Goal: Download file/media

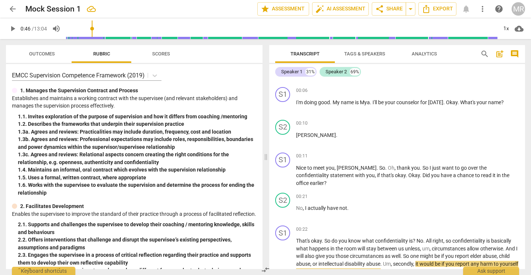
scroll to position [156, 0]
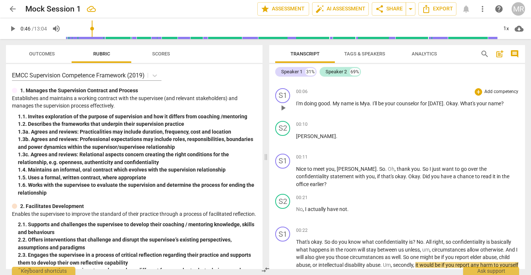
click at [264, 103] on span "." at bounding box center [458, 104] width 3 height 6
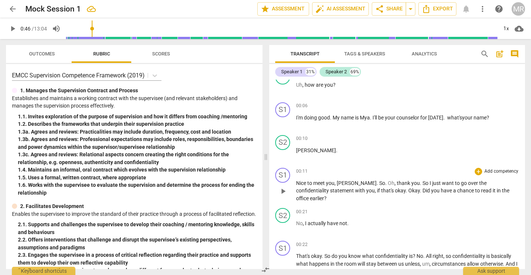
scroll to position [139, 0]
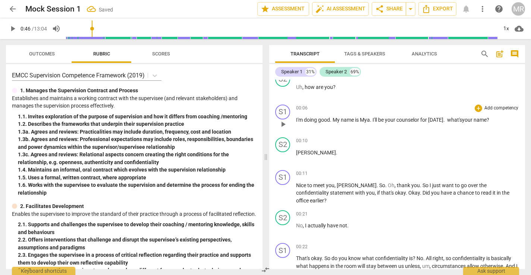
click at [264, 119] on span "what's" at bounding box center [454, 120] width 15 height 6
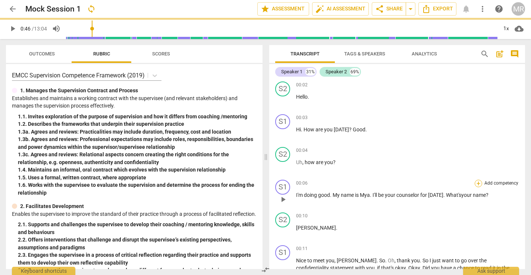
scroll to position [58, 0]
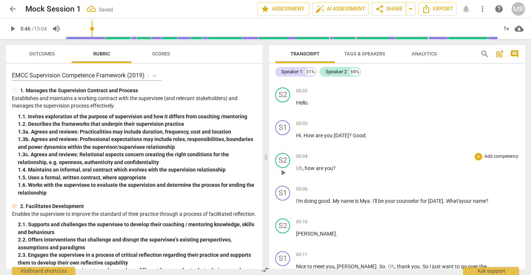
click at [264, 165] on p "Uh , how are you ?" at bounding box center [407, 169] width 223 height 8
click at [264, 134] on span "Good" at bounding box center [358, 136] width 13 height 6
drag, startPoint x: 350, startPoint y: 134, endPoint x: 370, endPoint y: 135, distance: 19.8
click at [264, 135] on p "Hi . How are you [DATE] ? Good ." at bounding box center [407, 136] width 223 height 8
copy p "Good ."
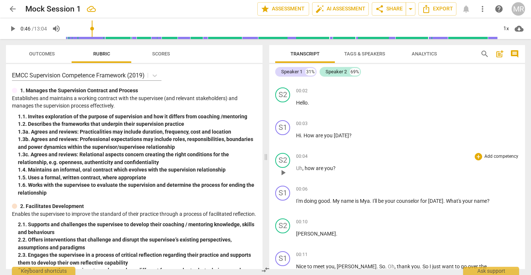
click at [264, 169] on span "," at bounding box center [303, 168] width 2 height 6
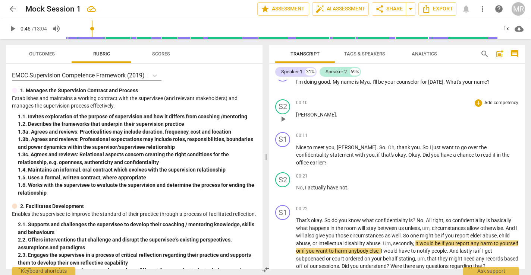
scroll to position [188, 0]
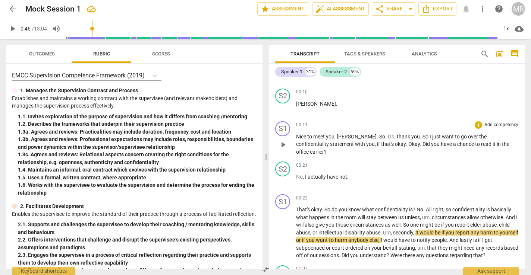
click at [264, 139] on span "." at bounding box center [377, 137] width 3 height 6
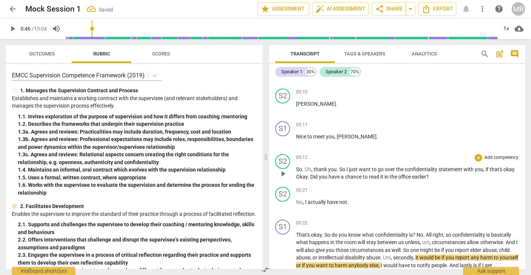
click at [264, 168] on span "So" at bounding box center [299, 170] width 6 height 6
click at [264, 197] on div "S2" at bounding box center [282, 194] width 15 height 15
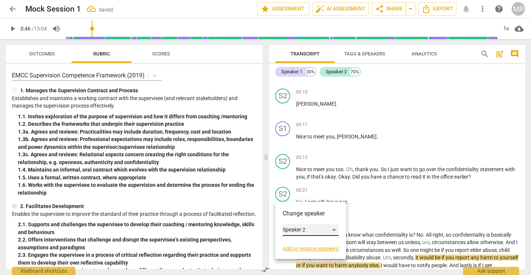
click at [264, 228] on div "Speaker 2" at bounding box center [310, 230] width 56 height 12
click at [264, 212] on li "Speaker 1" at bounding box center [310, 216] width 57 height 14
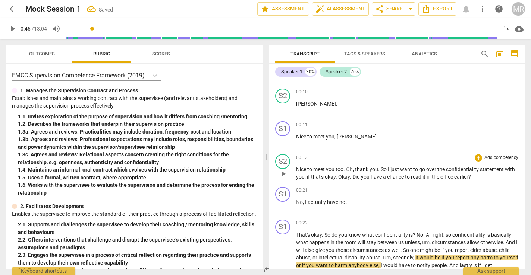
click at [264, 169] on span "Oh" at bounding box center [349, 170] width 7 height 6
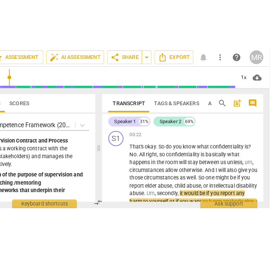
scroll to position [0, 60]
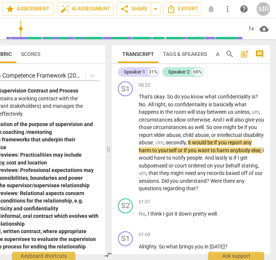
type input "47"
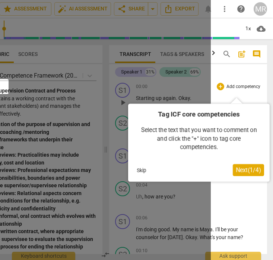
scroll to position [0, 62]
click at [138, 170] on button "Skip" at bounding box center [141, 169] width 16 height 11
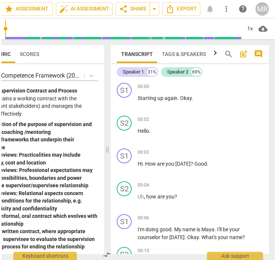
scroll to position [0, 60]
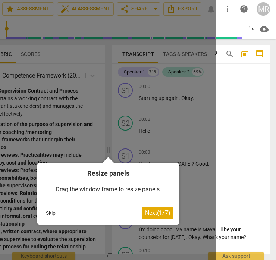
click at [157, 213] on span "Next ( 1 / 7 )" at bounding box center [157, 212] width 25 height 7
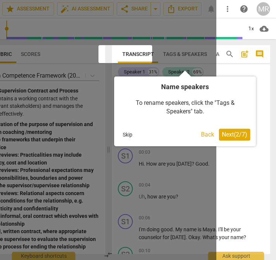
click at [235, 129] on button "Next ( 2 / 7 )" at bounding box center [234, 135] width 31 height 12
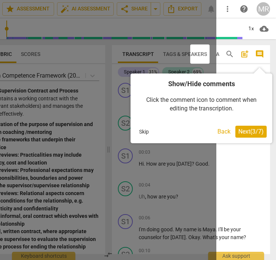
click at [241, 131] on span "Next ( 3 / 7 )" at bounding box center [250, 131] width 25 height 7
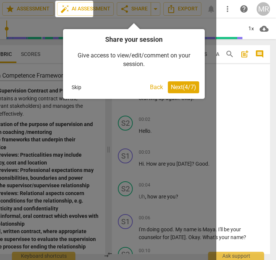
click at [179, 88] on span "Next ( 4 / 7 )" at bounding box center [183, 86] width 25 height 7
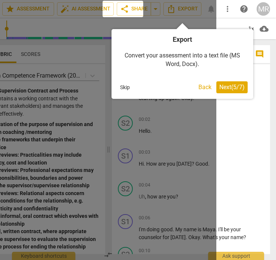
click at [233, 88] on span "Next ( 5 / 7 )" at bounding box center [231, 86] width 25 height 7
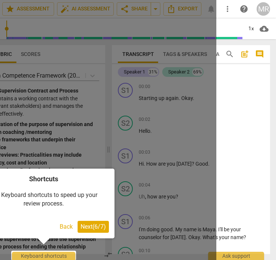
click at [89, 225] on span "Next ( 6 / 7 )" at bounding box center [92, 226] width 25 height 7
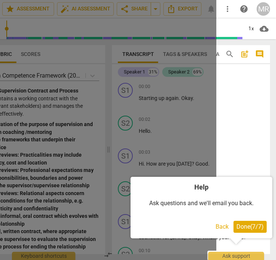
click at [244, 227] on span "Done ( 7 / 7 )" at bounding box center [249, 226] width 27 height 7
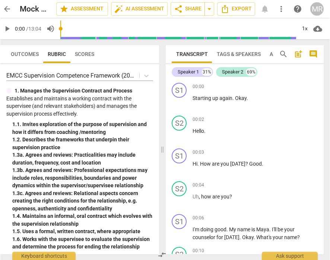
scroll to position [0, 5]
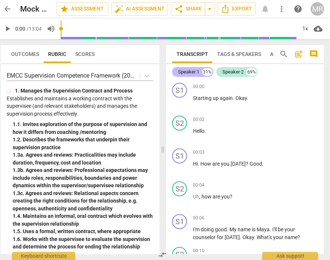
click at [190, 72] on div "Speaker 1" at bounding box center [188, 71] width 21 height 7
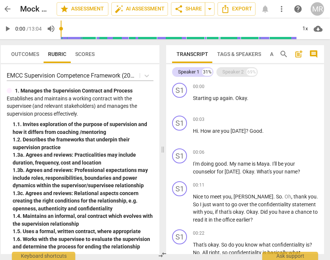
click at [221, 72] on div "Speaker 2 69%" at bounding box center [236, 72] width 41 height 10
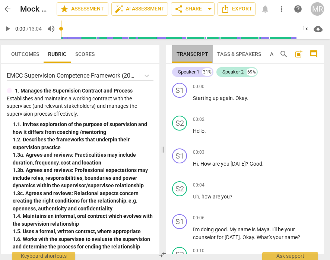
click at [192, 54] on span "Transcript" at bounding box center [193, 54] width 32 height 6
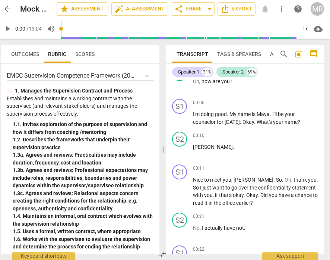
scroll to position [120, 0]
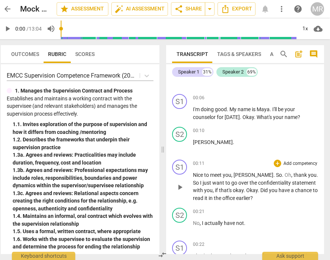
click at [221, 177] on span "meet" at bounding box center [216, 175] width 13 height 6
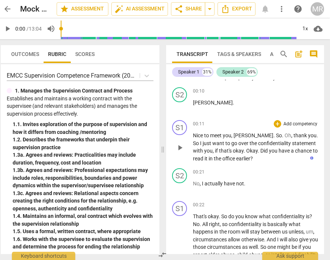
scroll to position [159, 0]
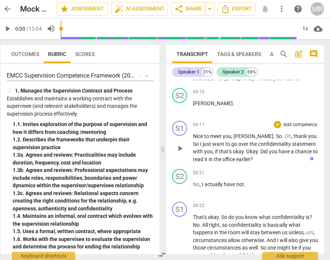
click at [273, 136] on span "So" at bounding box center [279, 136] width 6 height 6
click at [180, 148] on span "play_arrow" at bounding box center [179, 148] width 9 height 9
click at [180, 148] on span "pause" at bounding box center [179, 148] width 9 height 9
click at [273, 134] on span "So" at bounding box center [279, 136] width 6 height 6
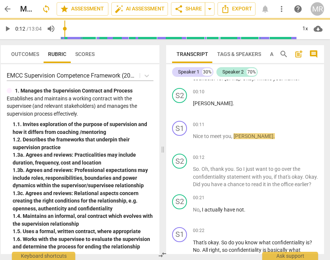
type input "12"
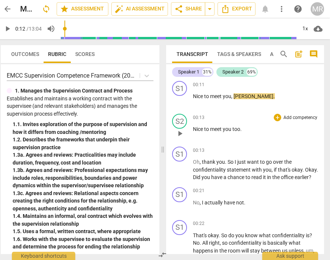
scroll to position [200, 0]
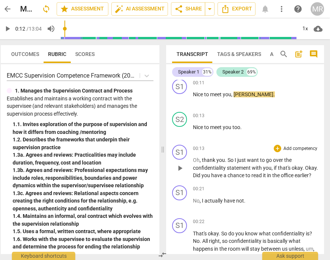
click at [228, 160] on span "So" at bounding box center [231, 160] width 7 height 6
click at [273, 171] on span "." at bounding box center [317, 168] width 1 height 6
drag, startPoint x: 206, startPoint y: 175, endPoint x: 192, endPoint y: 175, distance: 13.8
click at [192, 175] on div "S1 play_arrow pause 00:13 + Add competency keyboard_arrow_right Oh , thank you …" at bounding box center [245, 162] width 158 height 41
copy p "Okay ."
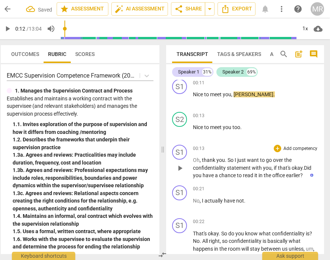
click at [179, 169] on span "play_arrow" at bounding box center [179, 168] width 9 height 9
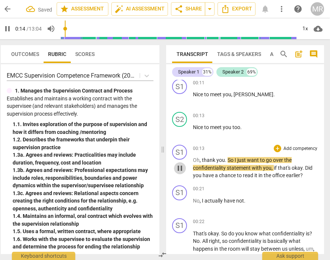
click at [179, 170] on span "pause" at bounding box center [179, 168] width 9 height 9
click at [273, 175] on p "Oh , thank you . So I just want to go over the confidentiality statement with y…" at bounding box center [255, 167] width 125 height 23
click at [181, 167] on span "play_arrow" at bounding box center [179, 168] width 9 height 9
click at [181, 167] on span "pause" at bounding box center [179, 168] width 9 height 9
type input "15"
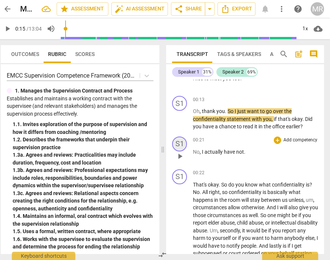
scroll to position [250, 0]
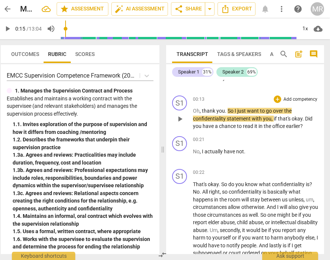
click at [180, 130] on div "S1 play_arrow pause 00:13 + Add competency keyboard_arrow_right Oh , thank you …" at bounding box center [245, 112] width 158 height 41
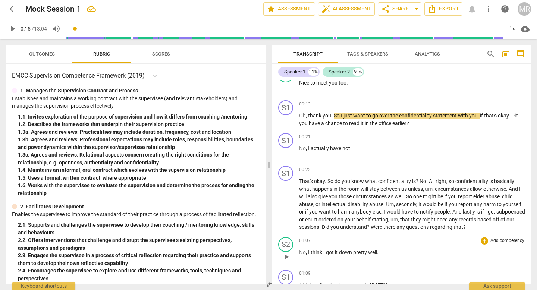
scroll to position [246, 0]
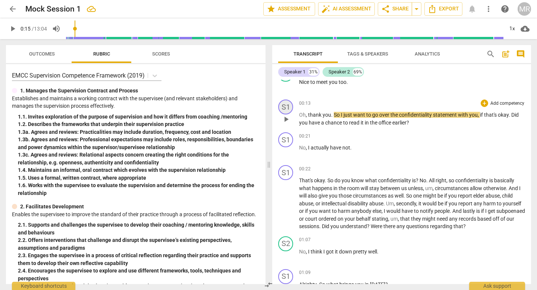
click at [273, 107] on div "S1" at bounding box center [285, 106] width 15 height 15
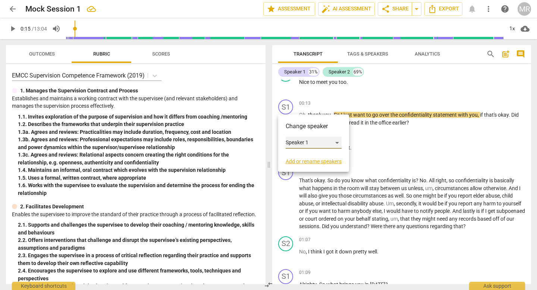
click at [273, 147] on div "Speaker 1" at bounding box center [313, 143] width 56 height 12
click at [273, 102] on div at bounding box center [268, 145] width 537 height 290
click at [273, 69] on div at bounding box center [268, 145] width 537 height 290
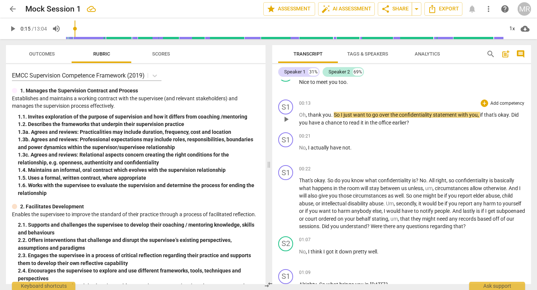
click at [273, 115] on span "Did" at bounding box center [514, 115] width 7 height 6
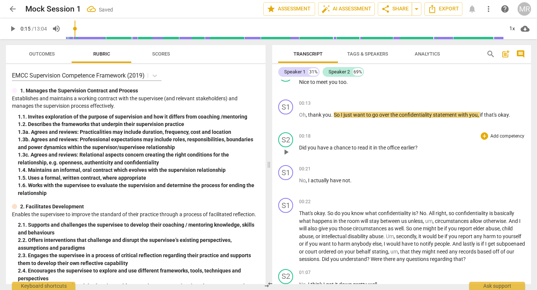
click at [273, 149] on p "Did you have a chance to read it in the office earlier ?" at bounding box center [412, 148] width 226 height 8
click at [273, 147] on span "Did" at bounding box center [303, 148] width 9 height 6
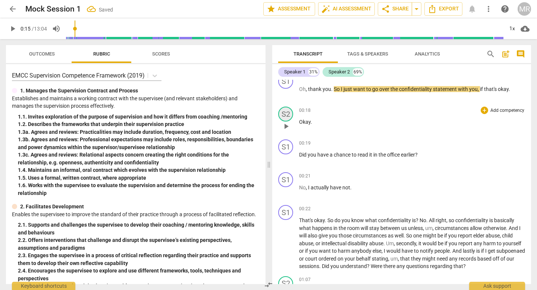
scroll to position [275, 0]
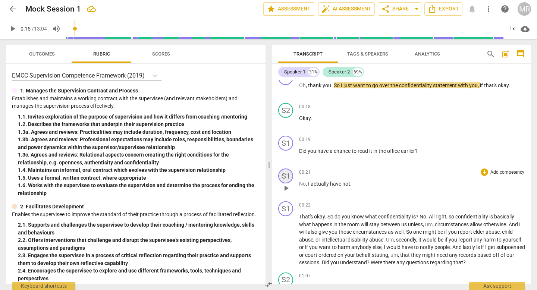
click at [273, 174] on div "S1" at bounding box center [285, 175] width 15 height 15
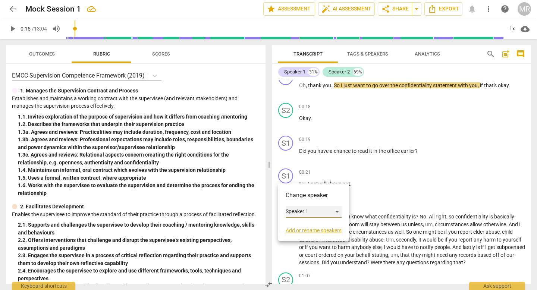
click at [273, 212] on div "Speaker 1" at bounding box center [313, 212] width 56 height 12
click at [273, 228] on li "Speaker 2" at bounding box center [313, 226] width 57 height 14
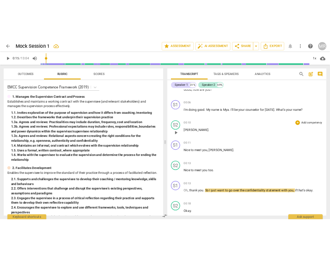
scroll to position [0, 0]
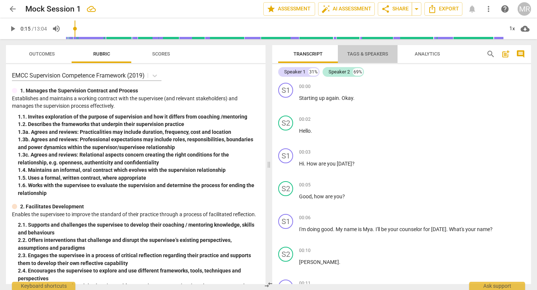
click at [273, 49] on span "Tags & Speakers" at bounding box center [367, 54] width 59 height 10
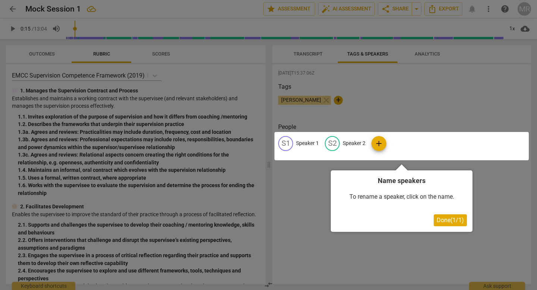
click at [273, 142] on div at bounding box center [401, 146] width 254 height 28
click at [273, 221] on span "Done ( 1 / 1 )" at bounding box center [449, 219] width 27 height 7
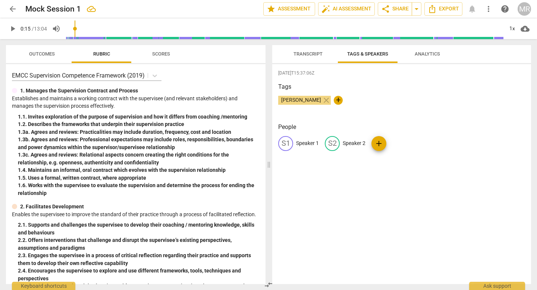
click at [273, 143] on p "Speaker 1" at bounding box center [307, 143] width 23 height 8
type input "Mya"
click at [273, 142] on p "Speaker 2" at bounding box center [402, 143] width 23 height 8
type input ","
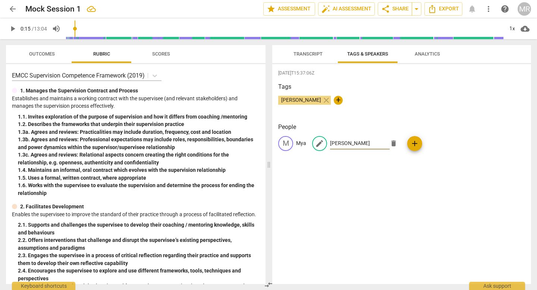
type input "[PERSON_NAME]"
click at [273, 183] on div "2025-10-06T15:37:06Z Tags Mya Rose close + People M Mya edit Morgan delete add" at bounding box center [401, 174] width 259 height 220
click at [273, 50] on span "Transcript" at bounding box center [307, 54] width 47 height 10
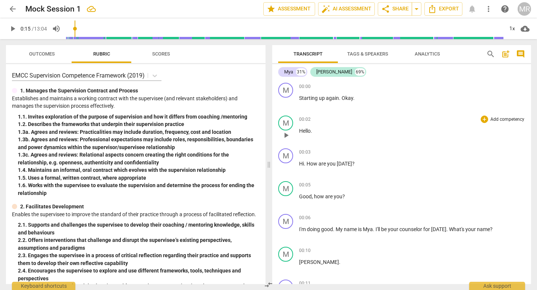
click at [273, 132] on span "." at bounding box center [310, 131] width 1 height 6
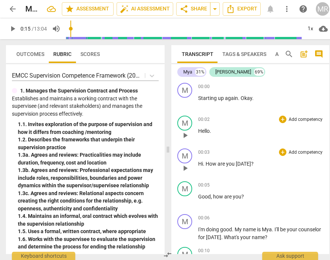
click at [206, 163] on span "How" at bounding box center [212, 164] width 12 height 6
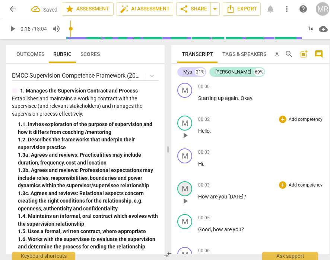
click at [185, 192] on div "M" at bounding box center [184, 188] width 15 height 15
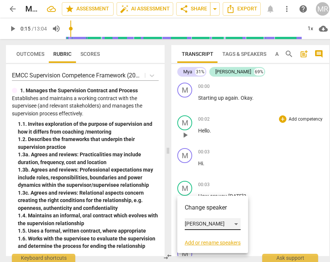
click at [199, 224] on div "[PERSON_NAME]" at bounding box center [213, 224] width 56 height 12
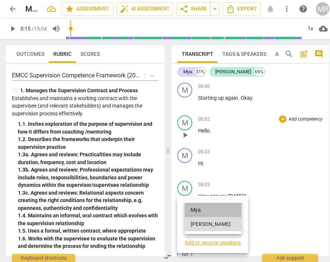
click at [199, 213] on li "Mya" at bounding box center [213, 210] width 57 height 14
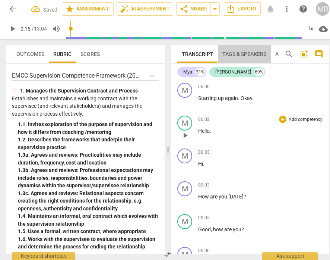
click at [246, 56] on span "Tags & Speakers" at bounding box center [244, 54] width 44 height 6
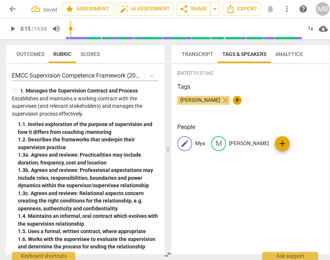
click at [187, 142] on span "edit" at bounding box center [184, 143] width 9 height 9
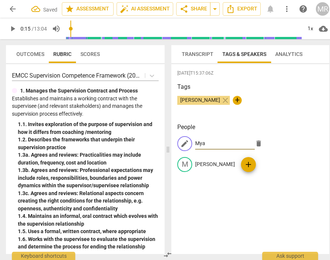
click at [212, 144] on input "Mya" at bounding box center [225, 143] width 60 height 12
drag, startPoint x: 212, startPoint y: 144, endPoint x: 179, endPoint y: 142, distance: 32.8
click at [179, 142] on div "edit Mya delete" at bounding box center [221, 143] width 89 height 15
type input "MS"
click at [237, 214] on div "2025-10-06T15:37:06Z Tags Mya Rose close + People edit MS delete M Morgan add" at bounding box center [250, 159] width 158 height 190
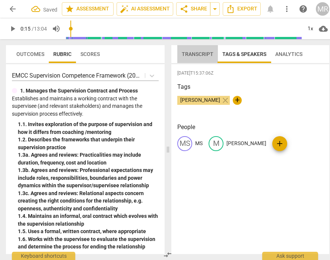
click at [206, 55] on span "Transcript" at bounding box center [198, 54] width 32 height 6
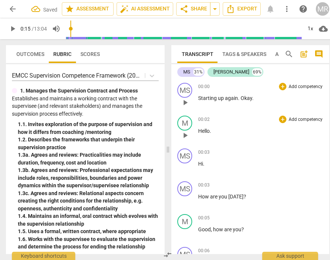
click at [260, 96] on p "Starting up again . Okay ." at bounding box center [260, 98] width 125 height 8
click at [187, 124] on div "M" at bounding box center [184, 122] width 15 height 15
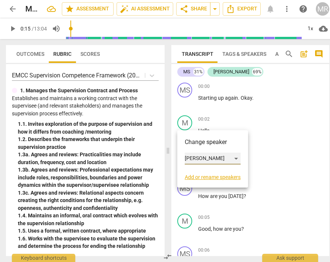
click at [195, 159] on div "[PERSON_NAME]" at bounding box center [213, 159] width 56 height 12
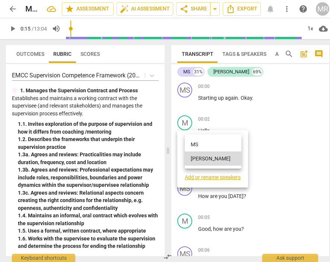
click at [200, 144] on li "MS" at bounding box center [213, 144] width 57 height 14
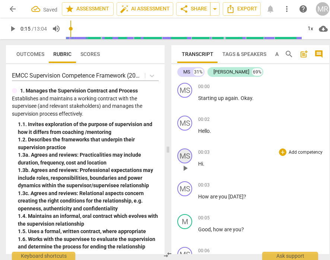
click at [186, 156] on div "MS" at bounding box center [184, 155] width 15 height 15
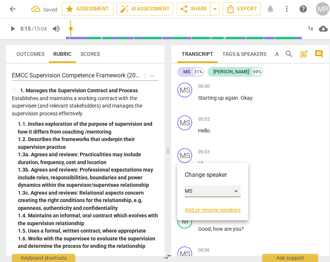
click at [189, 190] on div "MS" at bounding box center [213, 192] width 56 height 12
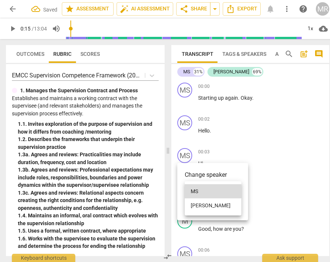
click at [207, 206] on li "[PERSON_NAME]" at bounding box center [213, 206] width 57 height 14
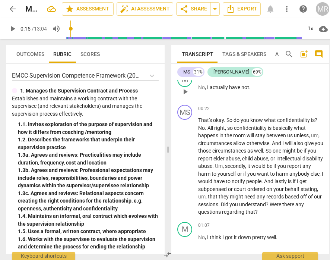
scroll to position [405, 0]
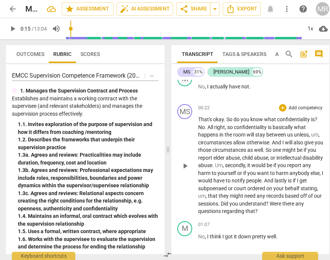
click at [206, 128] on span "." at bounding box center [206, 127] width 3 height 6
drag, startPoint x: 206, startPoint y: 128, endPoint x: 195, endPoint y: 127, distance: 10.4
click at [195, 127] on div "MS play_arrow pause 00:22 + Add competency keyboard_arrow_right That's okay . S…" at bounding box center [250, 159] width 158 height 117
copy p "No ."
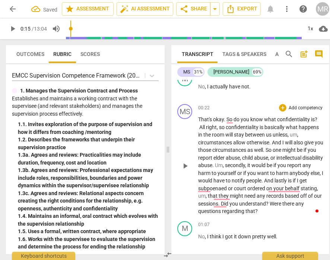
click at [258, 213] on span "?" at bounding box center [256, 211] width 3 height 6
click at [273, 212] on p "That's okay . So do you know what confidentiality is ? All right , so confident…" at bounding box center [260, 164] width 125 height 99
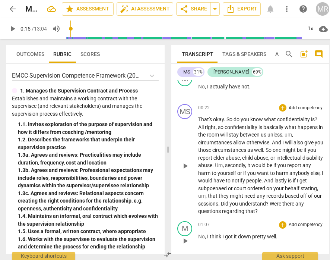
click at [205, 237] on span "," at bounding box center [206, 236] width 2 height 6
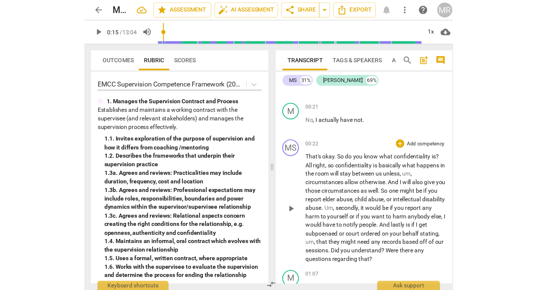
scroll to position [377, 0]
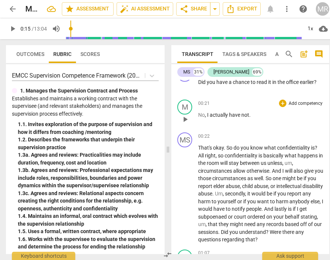
click at [246, 115] on span "not" at bounding box center [245, 115] width 8 height 6
click at [251, 117] on p "No , I actually have not ." at bounding box center [260, 115] width 125 height 8
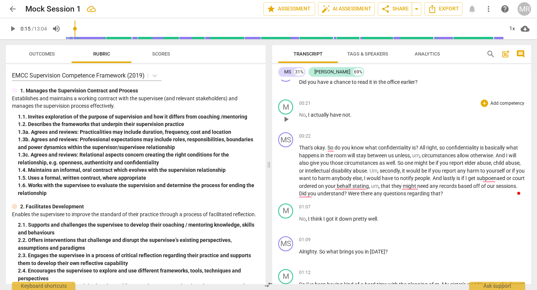
click at [273, 115] on p "No , I actually have not ." at bounding box center [412, 115] width 226 height 8
click at [273, 101] on div "+ Add competency" at bounding box center [502, 102] width 44 height 7
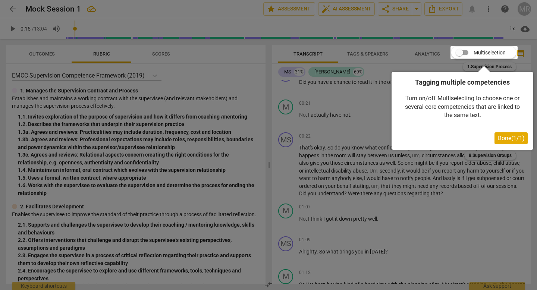
click at [273, 139] on span "Done ( 1 / 1 )" at bounding box center [510, 137] width 27 height 7
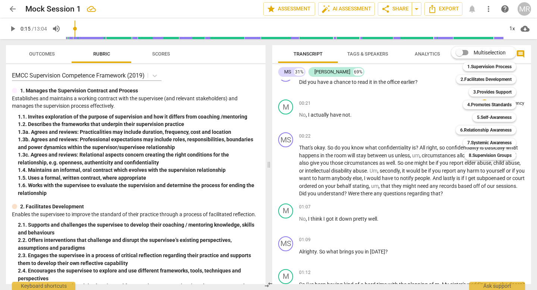
click at [273, 117] on div at bounding box center [268, 145] width 537 height 290
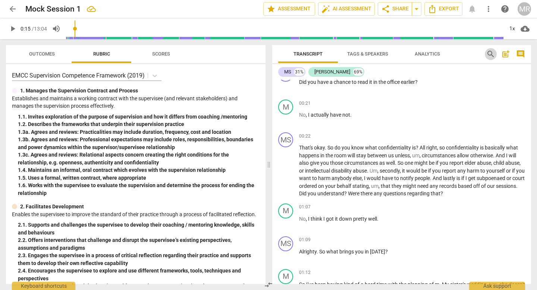
click at [273, 51] on span "search" at bounding box center [490, 54] width 9 height 9
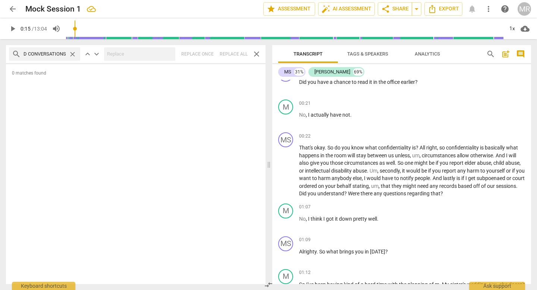
scroll to position [0, 8]
type input "ADD CONVERSATIONS"
click at [256, 53] on span "close" at bounding box center [256, 54] width 9 height 9
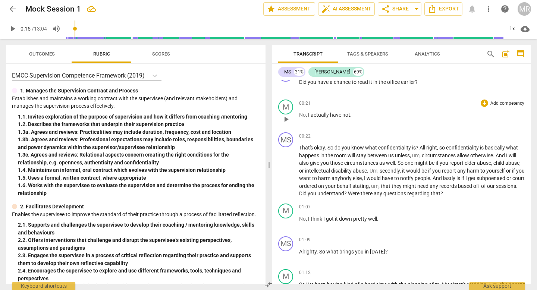
click at [273, 115] on p "No , I actually have not ." at bounding box center [412, 115] width 226 height 8
click at [273, 117] on span "play_arrow" at bounding box center [285, 119] width 9 height 9
click at [273, 117] on span "pause" at bounding box center [285, 119] width 9 height 9
type input "22"
click at [273, 106] on div "M" at bounding box center [285, 106] width 15 height 15
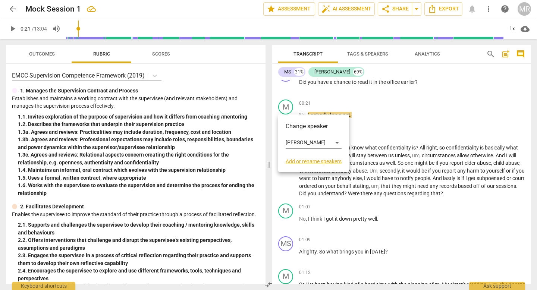
click at [273, 162] on link "Add or rename speakers" at bounding box center [313, 161] width 56 height 6
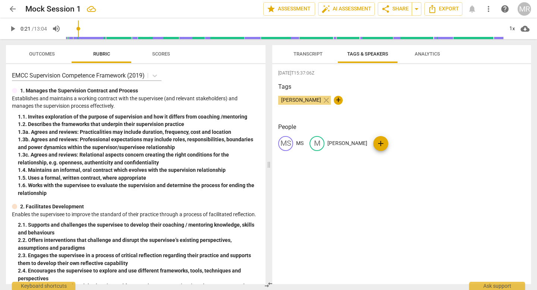
click at [273, 56] on span "Transcript" at bounding box center [307, 54] width 29 height 6
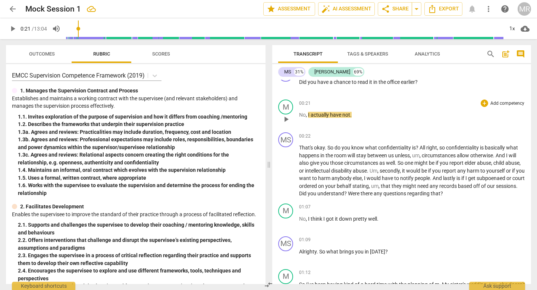
click at [273, 129] on div "M play_arrow pause 00:21 + Add competency keyboard_arrow_right No , I actually …" at bounding box center [401, 112] width 259 height 33
click at [273, 140] on div "00:22 + Add competency keyboard_arrow_right That's okay . So do you know what c…" at bounding box center [412, 164] width 226 height 65
click at [273, 145] on span "All" at bounding box center [422, 148] width 7 height 6
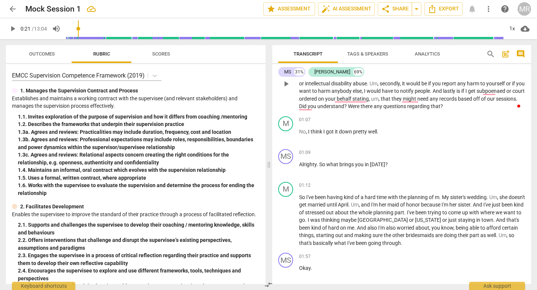
scroll to position [460, 0]
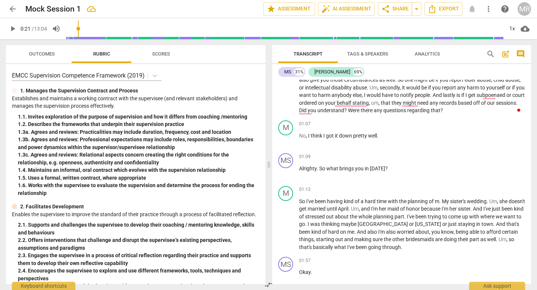
click at [273, 53] on span "comment" at bounding box center [520, 54] width 9 height 9
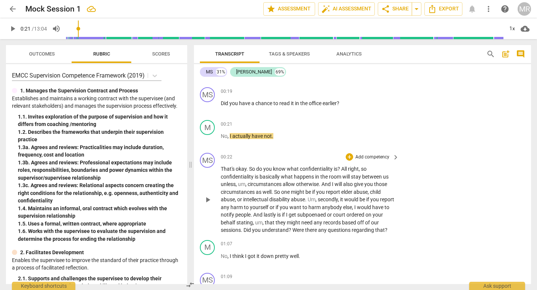
scroll to position [358, 0]
click at [273, 168] on span "All" at bounding box center [344, 169] width 7 height 6
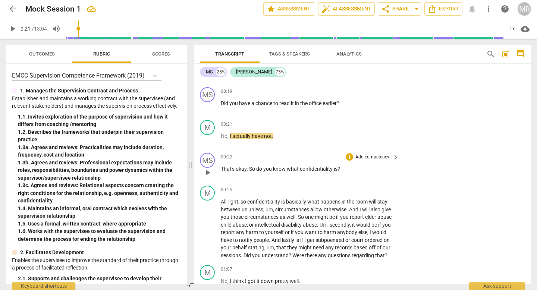
click at [273, 170] on p "That's okay . So do you know what confidentiality is ?" at bounding box center [308, 169] width 174 height 8
click at [221, 200] on span "All" at bounding box center [224, 202] width 7 height 6
paste p "To enrich screen reader interactions, please activate Accessibility in Grammarl…"
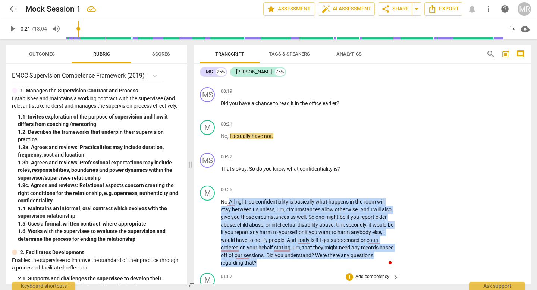
drag, startPoint x: 230, startPoint y: 202, endPoint x: 285, endPoint y: 271, distance: 88.3
click at [273, 259] on div "MS play_arrow pause 00:00 + Add competency keyboard_arrow_right Starting up aga…" at bounding box center [362, 182] width 337 height 204
copy p "All right , so confidentiality is basically what happens in the room will stay …"
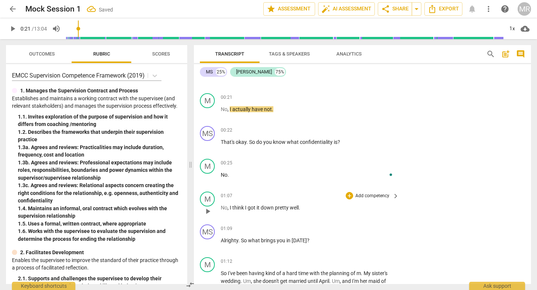
scroll to position [387, 0]
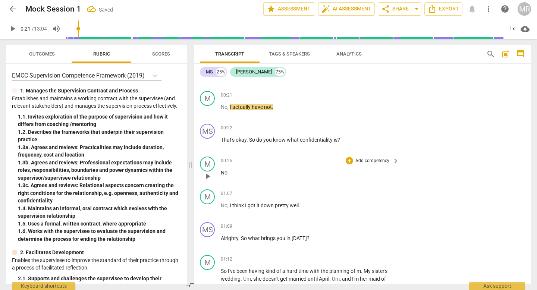
click at [246, 170] on p "No ." at bounding box center [308, 173] width 174 height 8
click at [273, 52] on span "comment" at bounding box center [520, 54] width 9 height 9
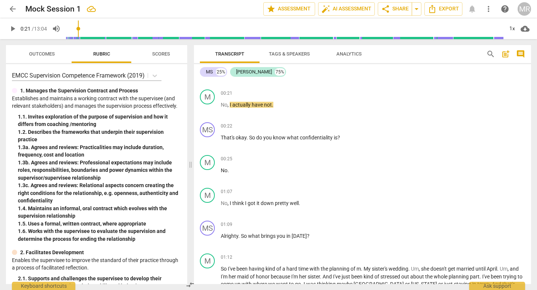
scroll to position [385, 0]
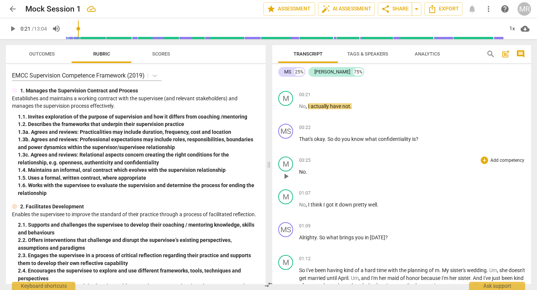
click at [273, 171] on p "No ." at bounding box center [412, 172] width 226 height 8
click at [34, 259] on div "Keyboard shortcuts" at bounding box center [43, 284] width 63 height 12
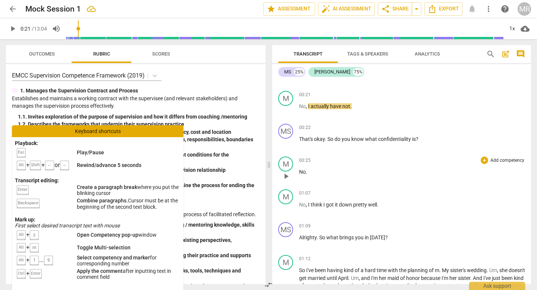
click at [273, 174] on p "No ." at bounding box center [412, 172] width 226 height 8
click at [273, 172] on p "No ." at bounding box center [412, 172] width 226 height 8
click at [273, 55] on span "comment" at bounding box center [520, 54] width 9 height 9
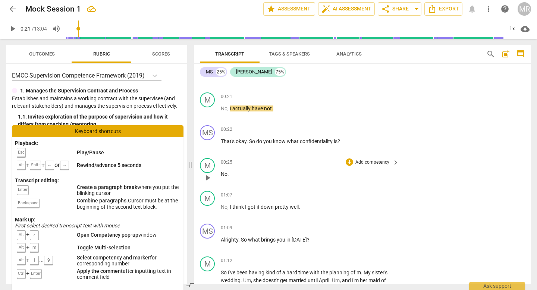
scroll to position [387, 0]
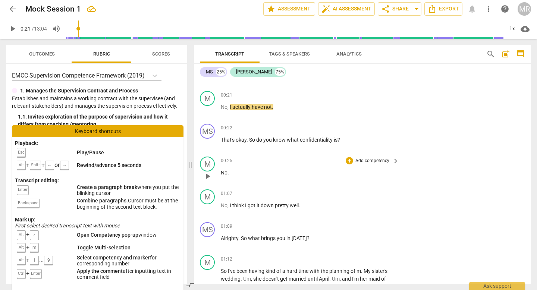
click at [233, 172] on p "No ." at bounding box center [308, 173] width 174 height 8
paste p
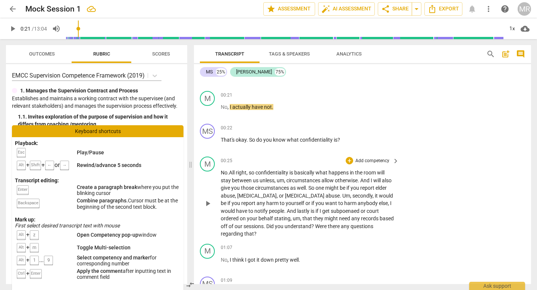
click at [230, 173] on span ".All right, so confidentiality is basically what happens in the room will stay …" at bounding box center [307, 203] width 173 height 67
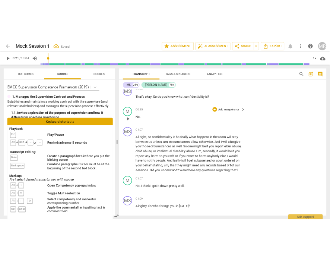
scroll to position [438, 0]
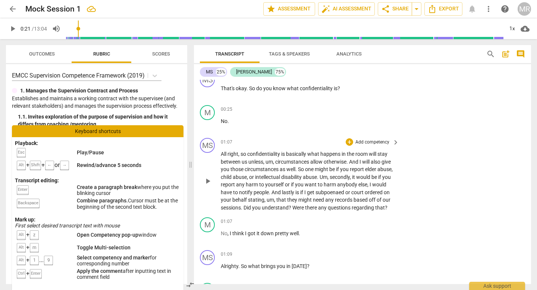
click at [273, 160] on span "," at bounding box center [274, 162] width 2 height 6
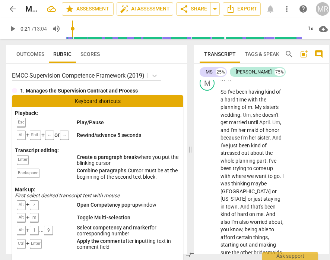
scroll to position [818, 0]
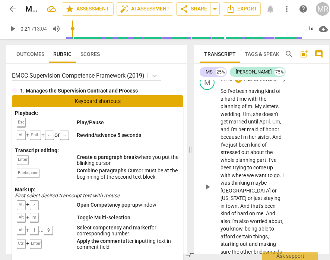
click at [258, 104] on span "My" at bounding box center [259, 106] width 8 height 6
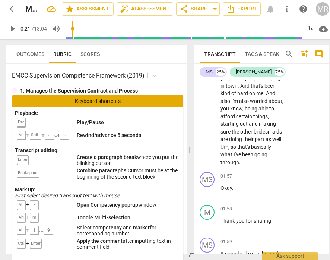
scroll to position [937, 0]
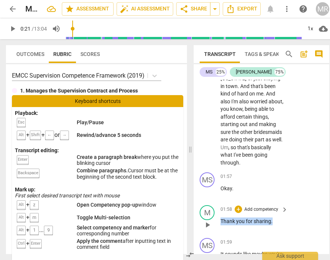
drag, startPoint x: 221, startPoint y: 212, endPoint x: 275, endPoint y: 219, distance: 54.5
click at [273, 219] on div "01:58 + Add competency keyboard_arrow_right Thank you for sharing ." at bounding box center [255, 218] width 68 height 27
copy p "Thank you for sharing ."
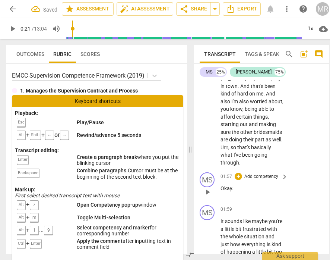
click at [243, 187] on div "01:57 + Add competency keyboard_arrow_right Okay ." at bounding box center [255, 185] width 68 height 27
click at [238, 184] on p "Okay ." at bounding box center [253, 188] width 64 height 8
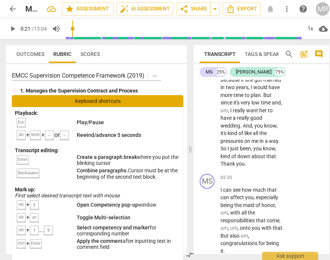
scroll to position [1170, 0]
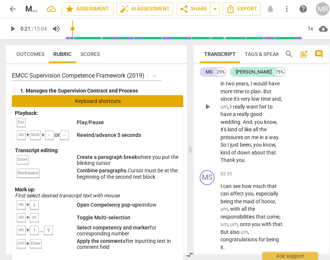
click at [245, 157] on span "." at bounding box center [245, 160] width 1 height 6
drag, startPoint x: 251, startPoint y: 152, endPoint x: 213, endPoint y: 152, distance: 38.4
click at [213, 152] on div "M play_arrow pause 02:08 + Add competency keyboard_arrow_right Yes , I think th…" at bounding box center [262, 100] width 136 height 133
copy p "Thank you ."
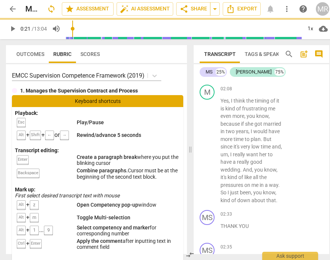
scroll to position [1148, 0]
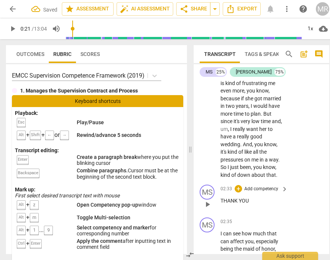
click at [250, 197] on p "THANK YOU" at bounding box center [253, 201] width 64 height 8
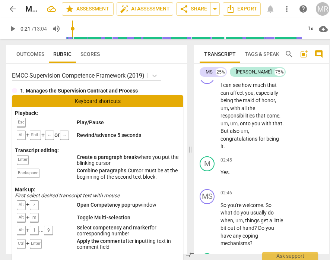
scroll to position [1304, 0]
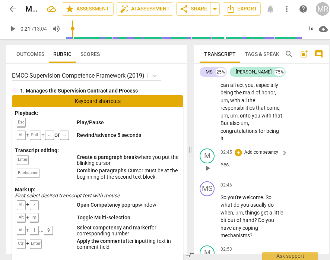
click at [227, 161] on span "Yes" at bounding box center [225, 164] width 8 height 6
click at [233, 161] on p "Yes ." at bounding box center [253, 165] width 64 height 8
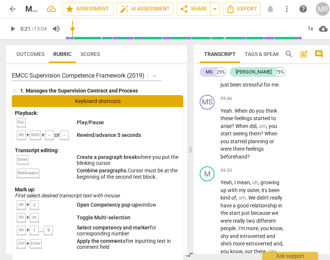
scroll to position [3437, 0]
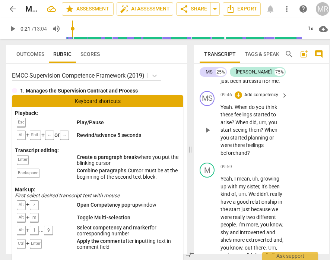
click at [267, 125] on span "," at bounding box center [267, 122] width 2 height 6
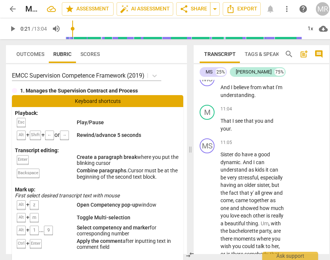
scroll to position [3778, 0]
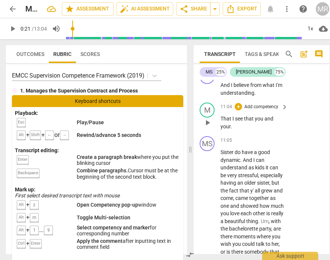
click at [237, 130] on p "That I see that you and your ." at bounding box center [253, 122] width 64 height 15
drag, startPoint x: 237, startPoint y: 186, endPoint x: 219, endPoint y: 178, distance: 19.5
click at [219, 133] on div "M play_arrow pause 11:04 + Add competency keyboard_arrow_right That I see that …" at bounding box center [262, 116] width 136 height 34
copy p "That I see that you and your ."
click at [272, 96] on p "And I believe from what I'm understanding ." at bounding box center [253, 88] width 64 height 15
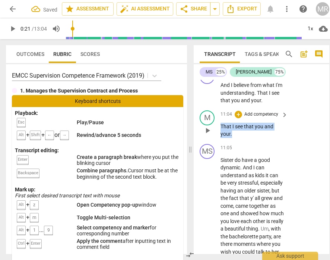
drag, startPoint x: 236, startPoint y: 194, endPoint x: 219, endPoint y: 185, distance: 19.5
click at [219, 141] on div "M play_arrow pause 11:04 + Add competency keyboard_arrow_right That I see that …" at bounding box center [262, 124] width 136 height 34
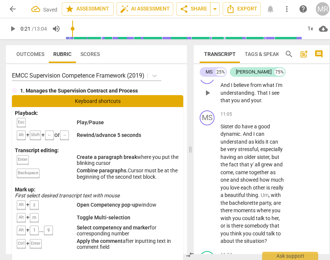
click at [272, 104] on p "And I believe from what I'm understanding . That I see that you and your ." at bounding box center [253, 92] width 64 height 23
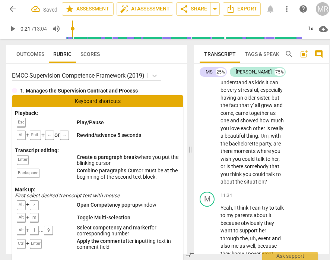
scroll to position [3839, 0]
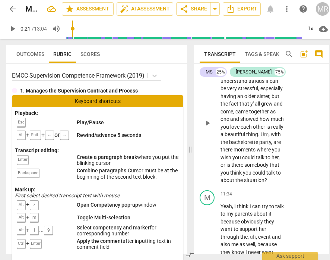
click at [273, 163] on p "Sister do have a good dynamic . And I can understand as kids it can be very str…" at bounding box center [253, 123] width 64 height 122
click at [254, 107] on span "all" at bounding box center [257, 104] width 6 height 6
click at [235, 114] on span "," at bounding box center [234, 111] width 2 height 6
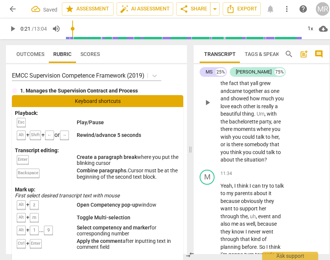
scroll to position [3862, 0]
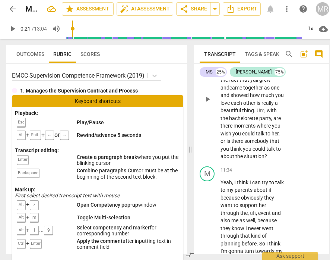
click at [259, 83] on span "all" at bounding box center [256, 80] width 6 height 6
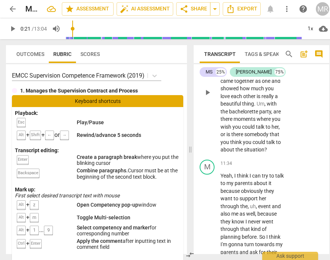
scroll to position [3870, 0]
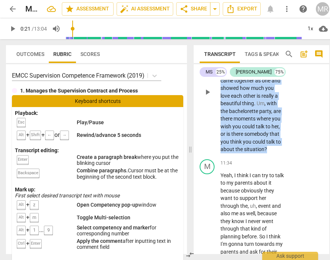
drag, startPoint x: 249, startPoint y: 216, endPoint x: 215, endPoint y: 96, distance: 124.7
click at [215, 96] on div "MS play_arrow pause 11:05 + Add competency keyboard_arrow_right Sister do have …" at bounding box center [262, 86] width 136 height 140
copy p "Sister do have a good dynamic . And I can understand as kids it can be very str…"
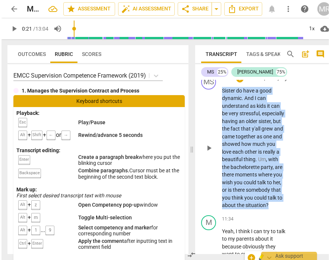
scroll to position [3813, 0]
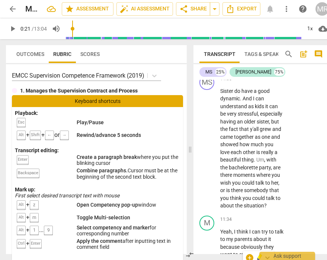
click at [273, 69] on p "And I believe from what I'm understanding . That I see that you and your" at bounding box center [253, 57] width 64 height 23
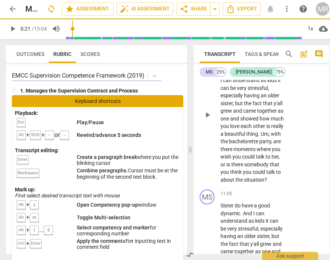
click at [222, 132] on span "your Sister do have a good dynamic. And I can understand as kids it can be very…" at bounding box center [252, 122] width 63 height 121
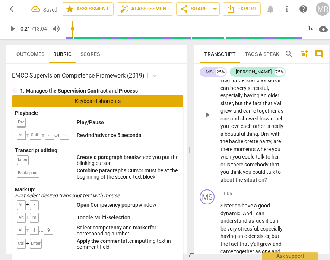
click at [224, 136] on p "And I believe from what I'm understanding . That I see that you and your sister…" at bounding box center [253, 114] width 64 height 137
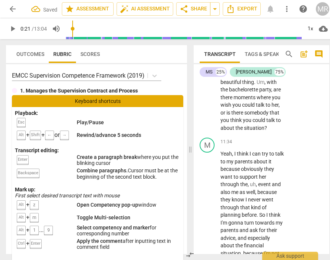
scroll to position [4008, 0]
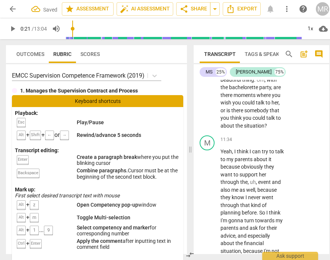
click at [249, 129] on p "Sister do have a good dynamic . And I can understand as kids it can be very str…" at bounding box center [253, 68] width 64 height 122
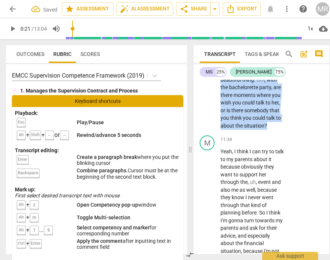
drag, startPoint x: 249, startPoint y: 205, endPoint x: 242, endPoint y: 198, distance: 9.5
click at [242, 129] on p "Sister do have a good dynamic . And I can understand as kids it can be very str…" at bounding box center [253, 68] width 64 height 122
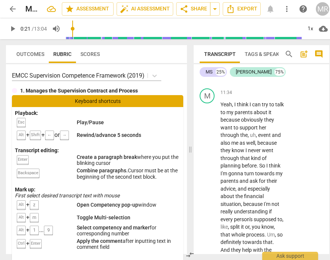
scroll to position [3940, 0]
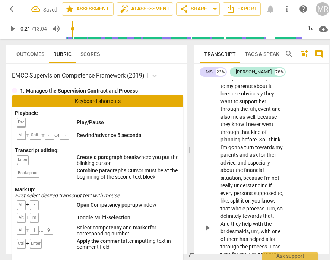
click at [271, 181] on p "Yeah , I think I can try to talk to my parents about it because obviously they …" at bounding box center [253, 228] width 64 height 306
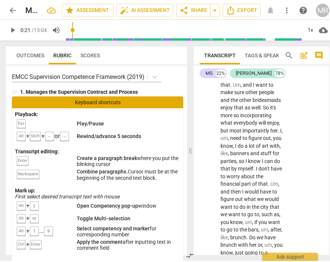
scroll to position [2658, 0]
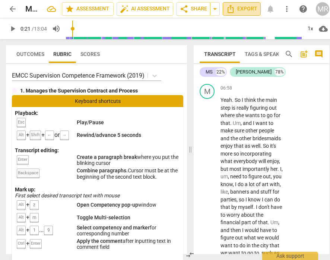
click at [238, 9] on span "Export" at bounding box center [241, 8] width 31 height 9
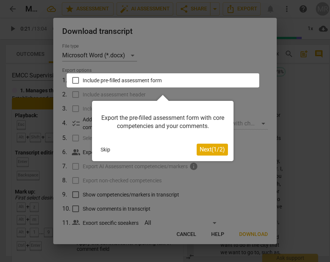
click at [213, 150] on span "Next ( 1 / 2 )" at bounding box center [212, 149] width 25 height 7
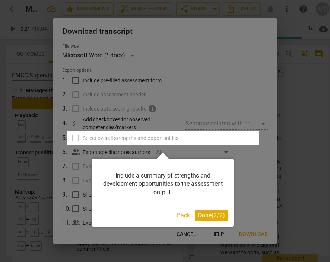
click at [210, 220] on button "Done ( 2 / 2 )" at bounding box center [211, 216] width 33 height 12
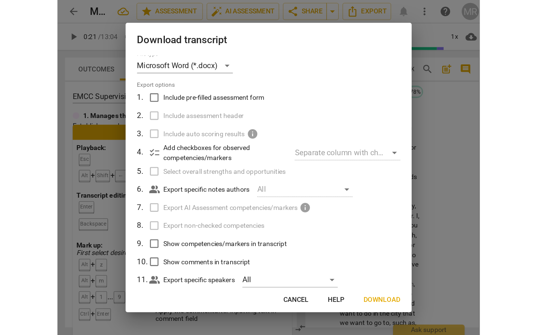
scroll to position [0, 0]
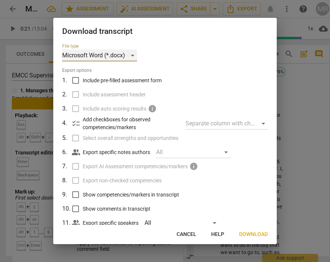
click at [125, 54] on div "Microsoft Word (*.docx)" at bounding box center [99, 56] width 75 height 12
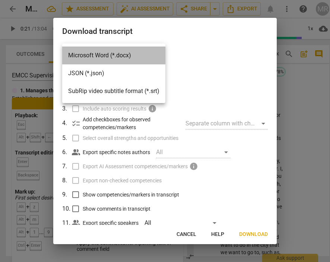
click at [126, 54] on li "Microsoft Word (*.docx)" at bounding box center [113, 56] width 103 height 18
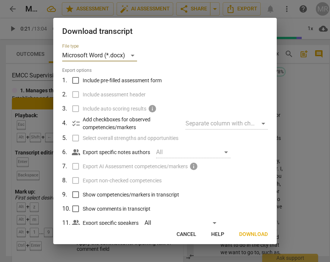
click at [257, 234] on span "Download" at bounding box center [253, 234] width 29 height 7
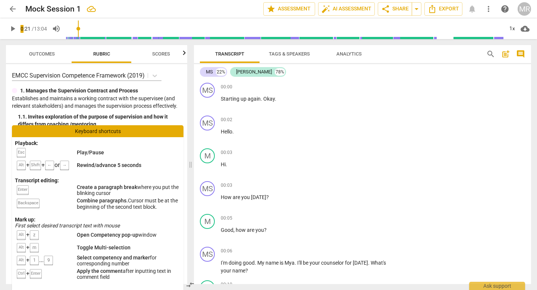
click at [273, 16] on div "arrow_back Mock Session 1 edit star Assessment auto_fix_high AI Assessment shar…" at bounding box center [268, 9] width 525 height 18
click at [273, 7] on span "Export" at bounding box center [442, 8] width 31 height 9
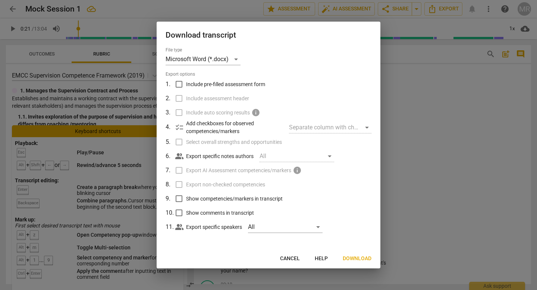
click at [237, 86] on span "Include pre-filled assessment form" at bounding box center [225, 84] width 79 height 8
click at [186, 86] on input "Include pre-filled assessment form" at bounding box center [179, 84] width 14 height 14
checkbox input "true"
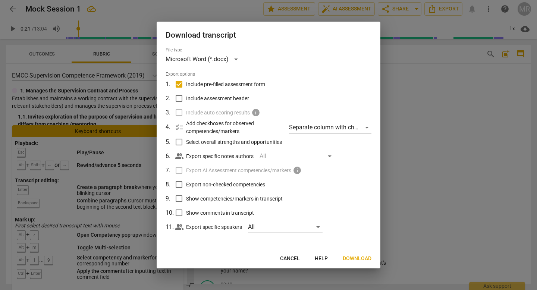
click at [273, 258] on span "Help" at bounding box center [320, 258] width 13 height 7
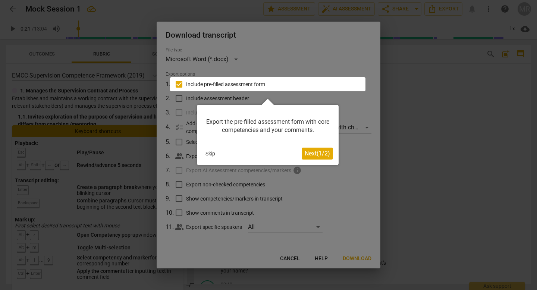
click at [273, 152] on span "Next ( 1 / 2 )" at bounding box center [316, 153] width 25 height 7
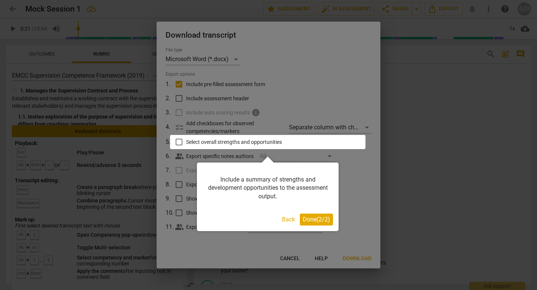
click at [273, 221] on span "Done ( 2 / 2 )" at bounding box center [316, 219] width 27 height 7
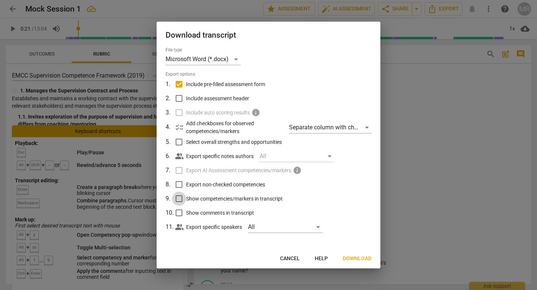
click at [179, 199] on input "Show competencies/markers in transcript" at bounding box center [179, 199] width 14 height 14
checkbox input "true"
click at [181, 209] on input "Show comments in transcript" at bounding box center [179, 213] width 14 height 14
checkbox input "true"
click at [250, 226] on div "All" at bounding box center [285, 227] width 75 height 12
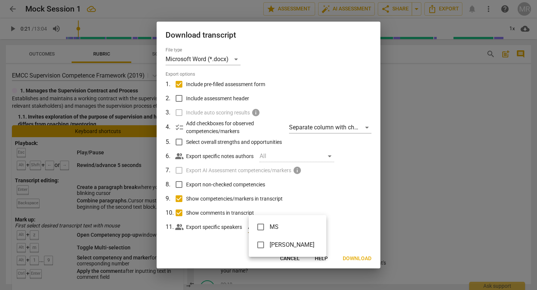
click at [261, 230] on input "checkbox" at bounding box center [260, 227] width 18 height 18
checkbox input "true"
click at [261, 248] on input "checkbox" at bounding box center [260, 245] width 18 height 18
checkbox input "true"
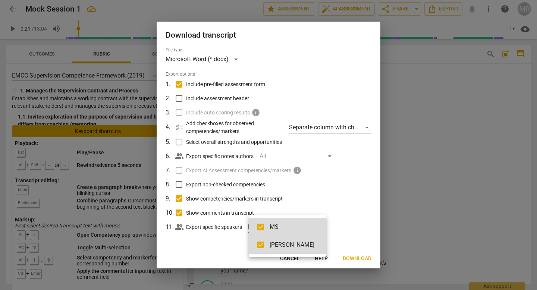
click at [273, 196] on div at bounding box center [268, 145] width 537 height 290
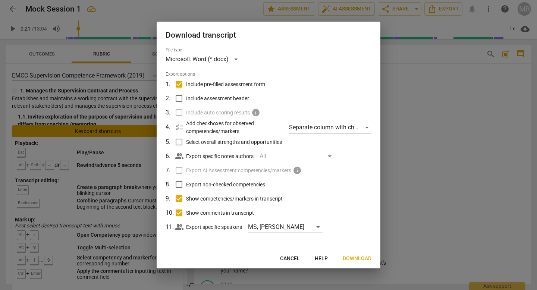
click at [268, 154] on div "All" at bounding box center [296, 156] width 75 height 12
click at [273, 259] on span "Download" at bounding box center [356, 258] width 29 height 7
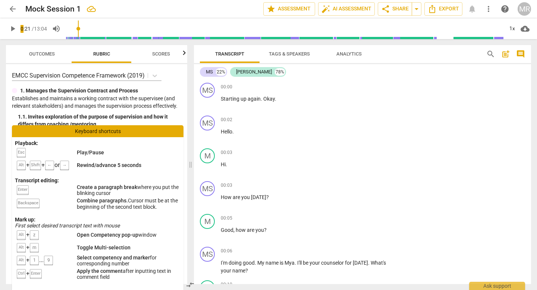
click at [273, 0] on div "arrow_back Mock Session 1 edit star Assessment auto_fix_high AI Assessment shar…" at bounding box center [268, 9] width 525 height 18
type input "22"
